Goal: Information Seeking & Learning: Learn about a topic

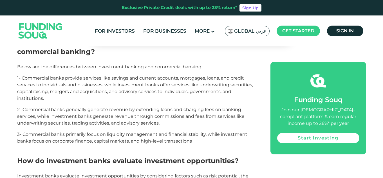
scroll to position [499, 0]
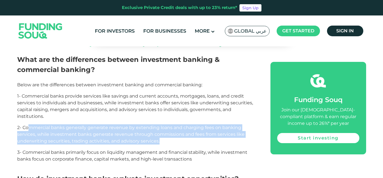
drag, startPoint x: 173, startPoint y: 136, endPoint x: 29, endPoint y: 120, distance: 145.0
click at [29, 124] on p "2- Commercial banks generally generate revenue by extending loans and charging …" at bounding box center [137, 134] width 241 height 20
click at [30, 125] on span "2- Commercial banks generally generate revenue by extending loans and charging …" at bounding box center [130, 134] width 227 height 19
click at [22, 137] on p "2- Commercial banks generally generate revenue by extending loans and charging …" at bounding box center [137, 134] width 241 height 20
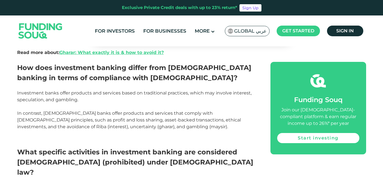
scroll to position [836, 0]
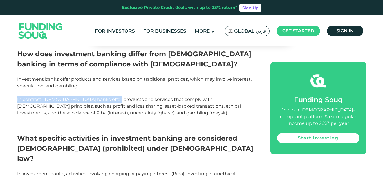
click at [112, 84] on div "Over the past three decades, [DEMOGRAPHIC_DATA] financial services and products…" at bounding box center [137, 10] width 241 height 1144
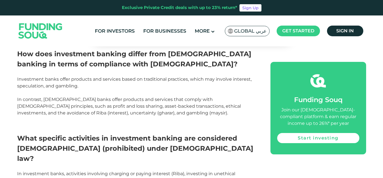
drag, startPoint x: 114, startPoint y: 84, endPoint x: 117, endPoint y: 84, distance: 3.4
click at [114, 97] on span "In contrast, [DEMOGRAPHIC_DATA] banks offer products and services that comply w…" at bounding box center [129, 106] width 224 height 19
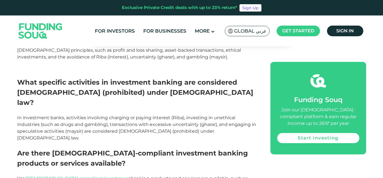
scroll to position [893, 0]
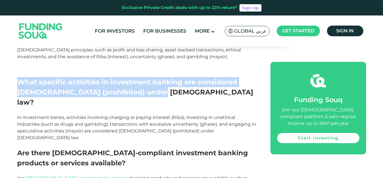
drag, startPoint x: 161, startPoint y: 83, endPoint x: 21, endPoint y: 69, distance: 141.3
click at [21, 69] on h2 "What specific activities in investment banking are considered [DEMOGRAPHIC_DATA…" at bounding box center [137, 87] width 241 height 41
click at [21, 78] on span "What specific activities in investment banking are considered [DEMOGRAPHIC_DATA…" at bounding box center [135, 92] width 236 height 28
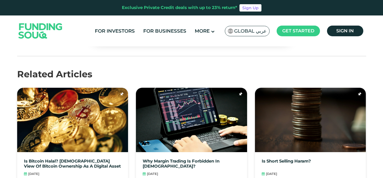
scroll to position [1455, 0]
